Goal: Task Accomplishment & Management: Complete application form

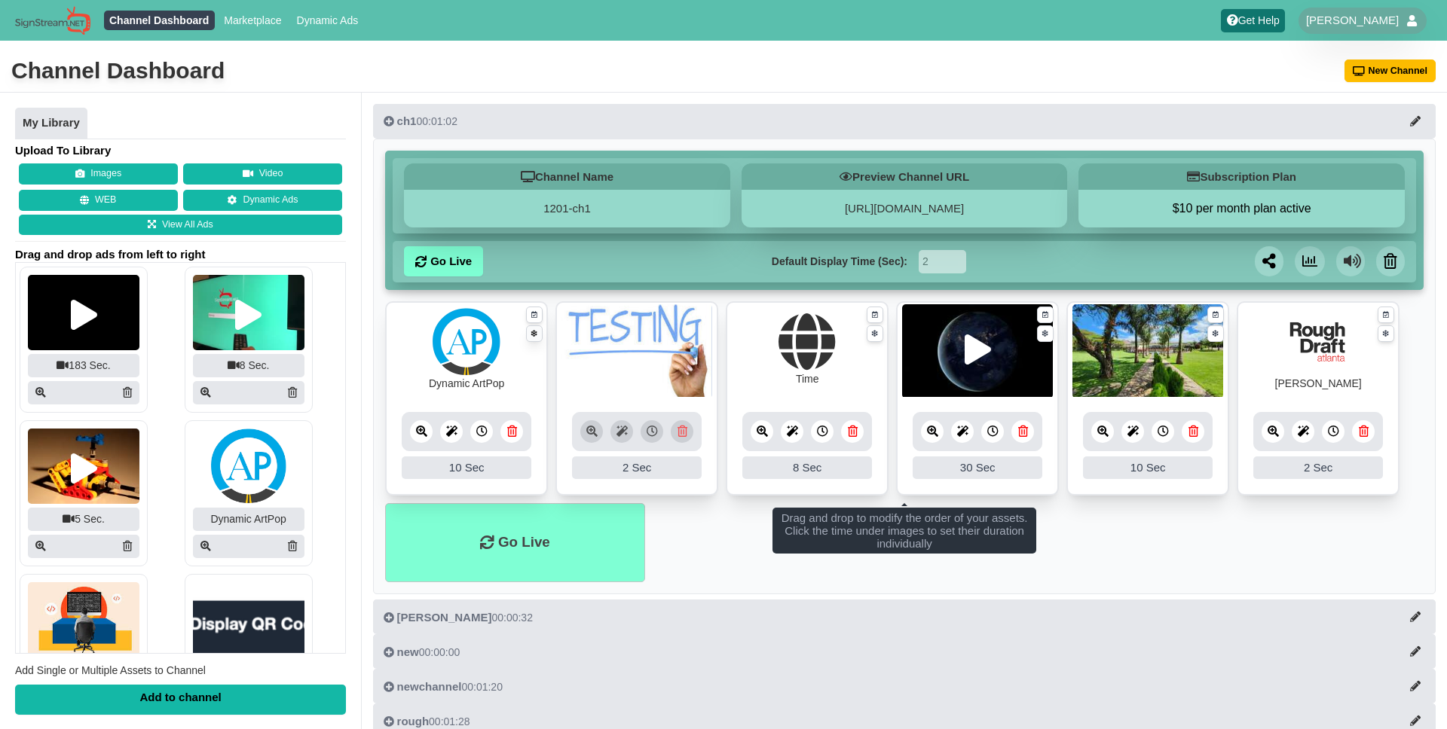
click at [534, 335] on icon at bounding box center [534, 334] width 6 height 10
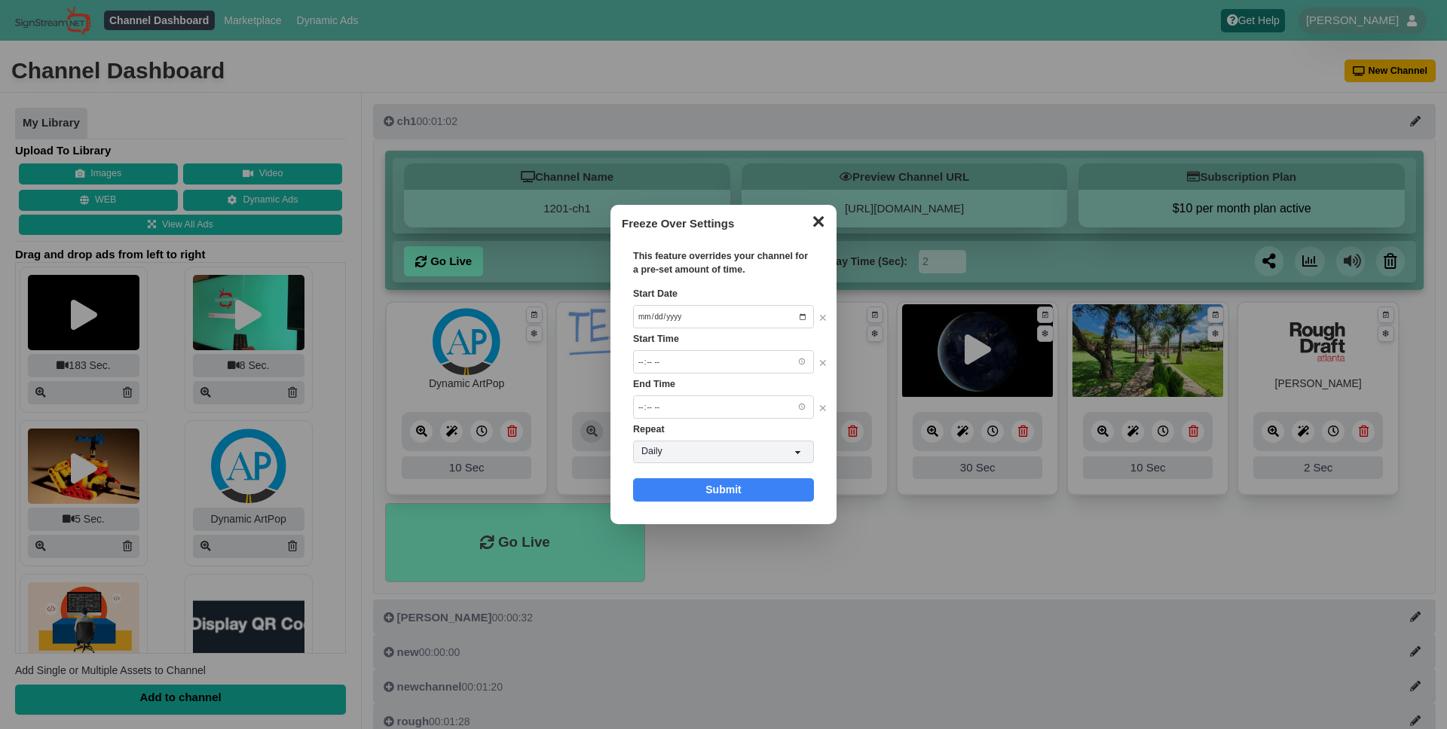
click at [800, 316] on input "Start Date" at bounding box center [723, 317] width 181 height 24
type input "2025-08-13"
click at [801, 362] on input "Start Time" at bounding box center [723, 362] width 181 height 24
type input "19:39"
click at [815, 380] on div "This feature overrides your channel for a pre-set amount of time. Start Date 20…" at bounding box center [723, 376] width 203 height 274
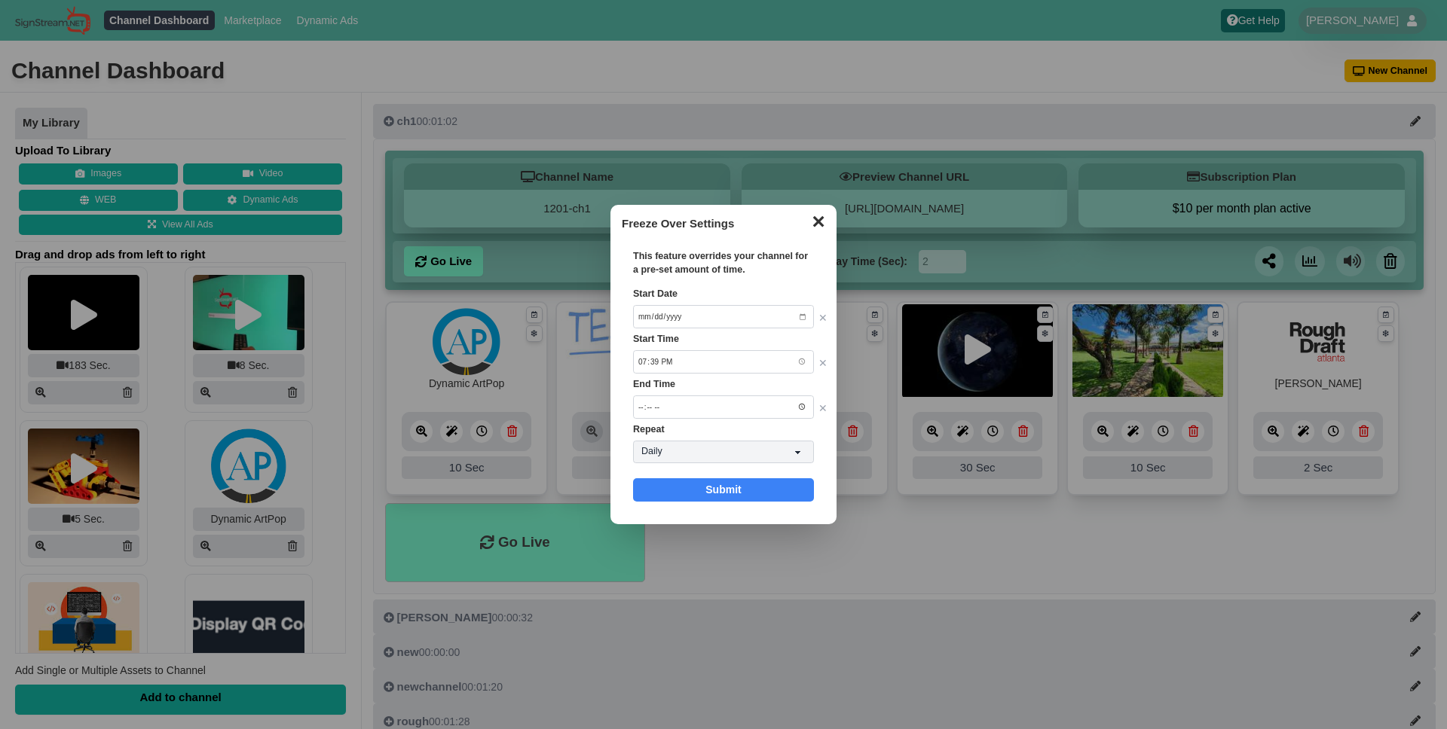
click at [802, 405] on input "End Time" at bounding box center [723, 408] width 181 height 24
type input "19:39"
click at [801, 384] on div "End Time 19:39" at bounding box center [723, 389] width 181 height 23
click at [763, 486] on link "Submit" at bounding box center [723, 489] width 181 height 23
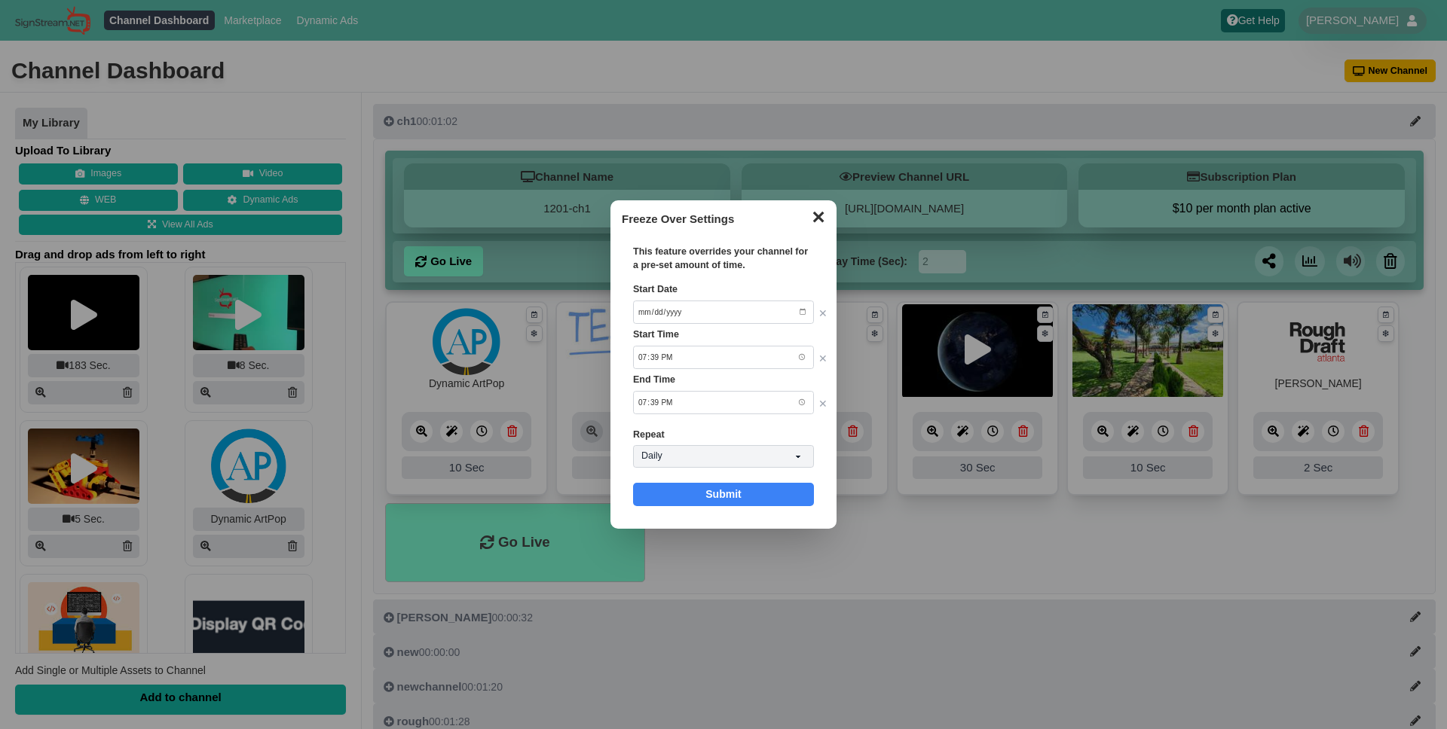
click at [825, 464] on div "✕ Freeze Over Settings This feature overrides your channel for a pre-set amount…" at bounding box center [723, 364] width 226 height 329
click at [755, 493] on link "Submit" at bounding box center [723, 494] width 181 height 23
click at [726, 498] on link "Submit" at bounding box center [723, 494] width 181 height 23
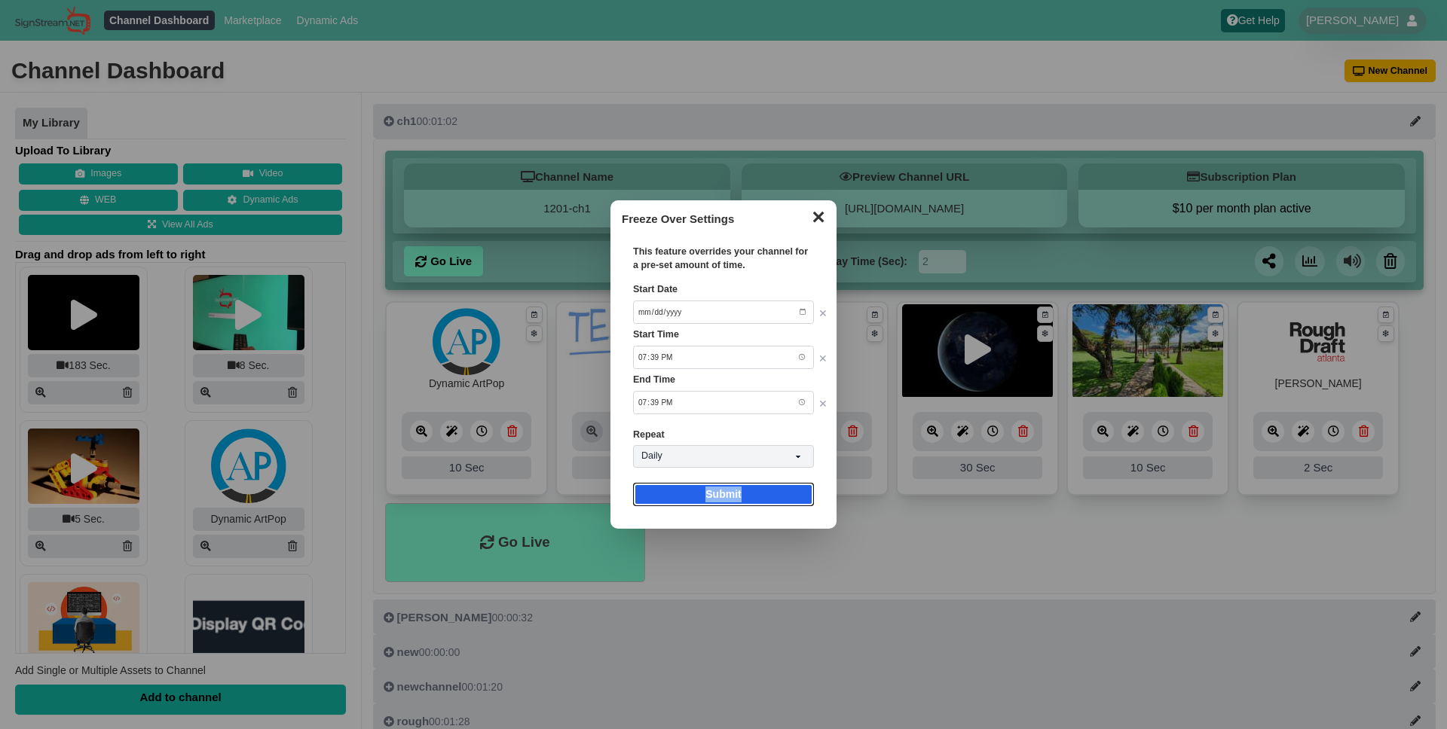
click at [726, 498] on link "Submit" at bounding box center [723, 494] width 181 height 23
click at [738, 495] on link "Submit" at bounding box center [723, 494] width 181 height 23
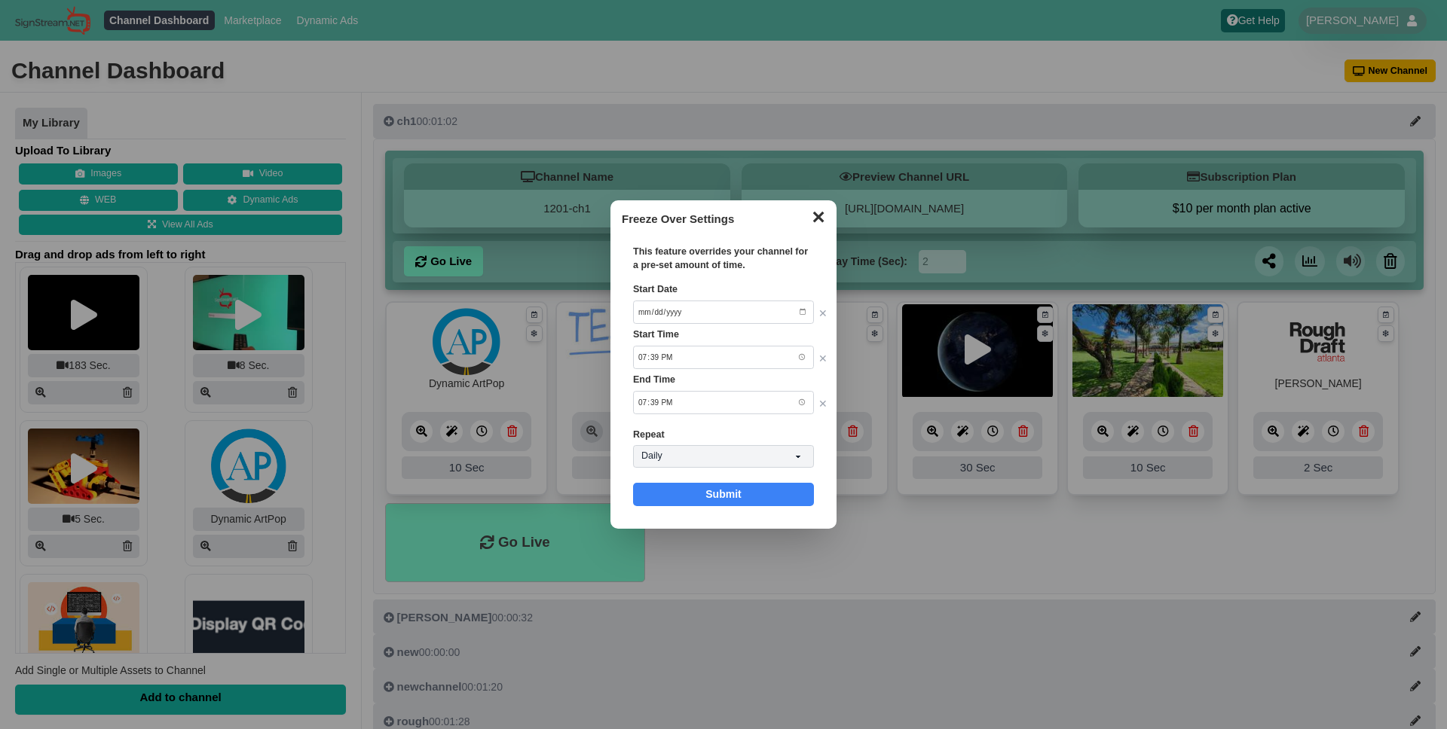
click at [825, 222] on button "✕" at bounding box center [817, 215] width 29 height 23
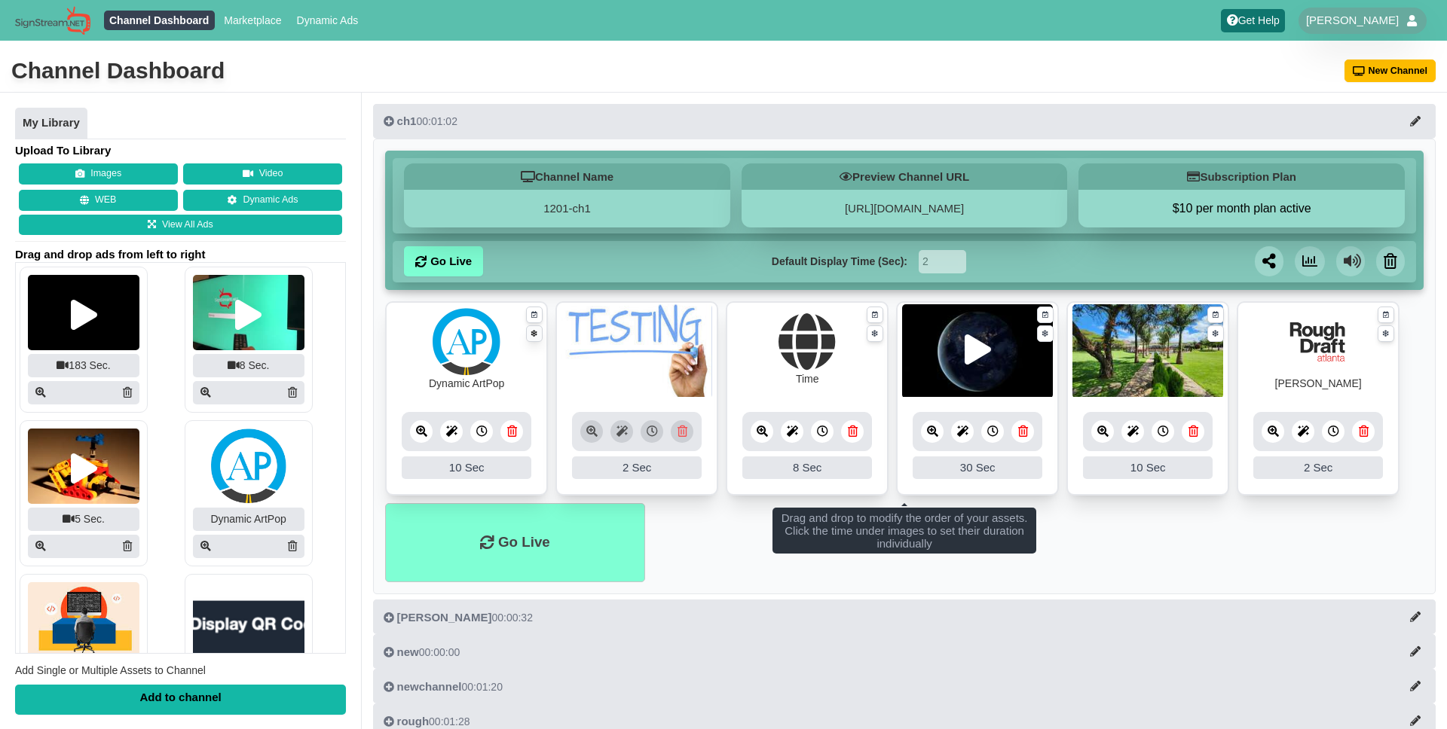
click at [537, 336] on link at bounding box center [534, 333] width 17 height 17
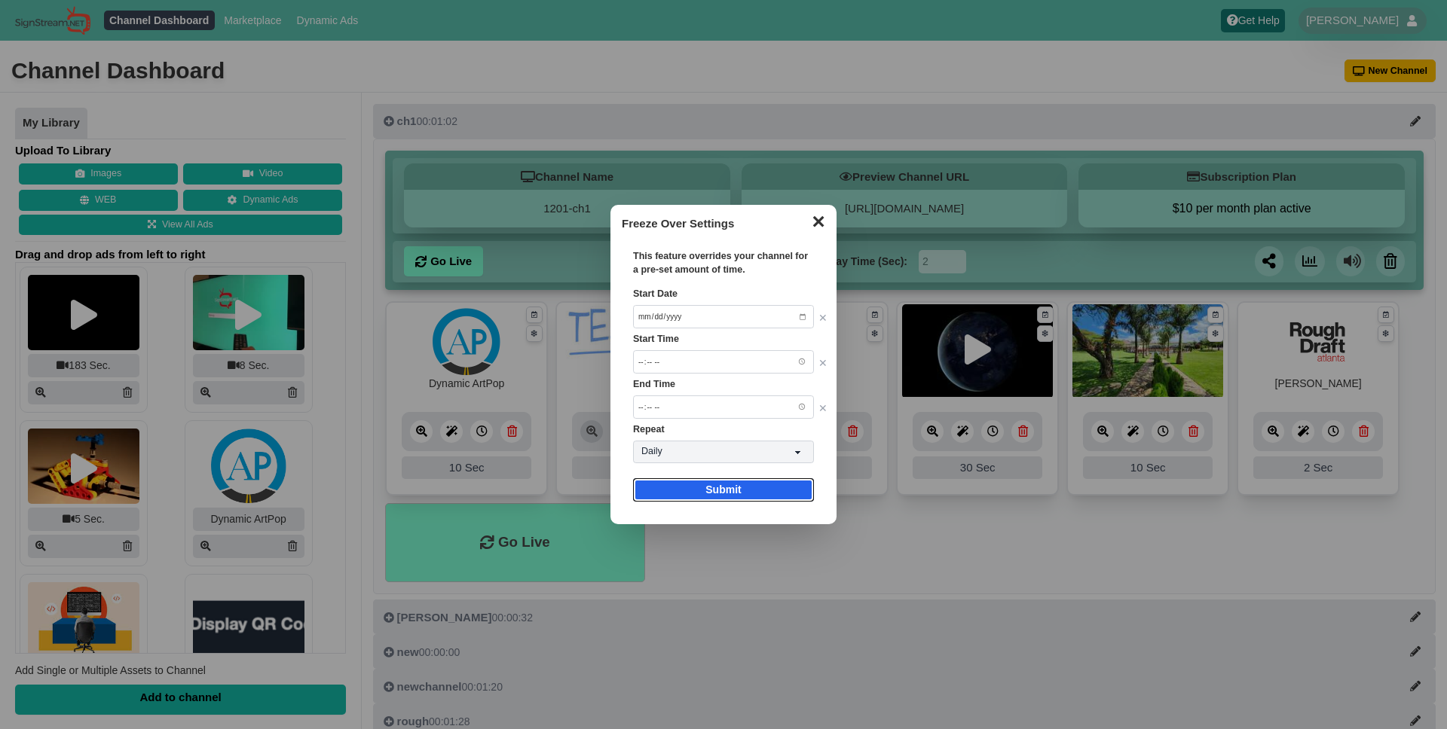
click at [714, 488] on link "Submit" at bounding box center [723, 489] width 181 height 23
